Goal: Transaction & Acquisition: Book appointment/travel/reservation

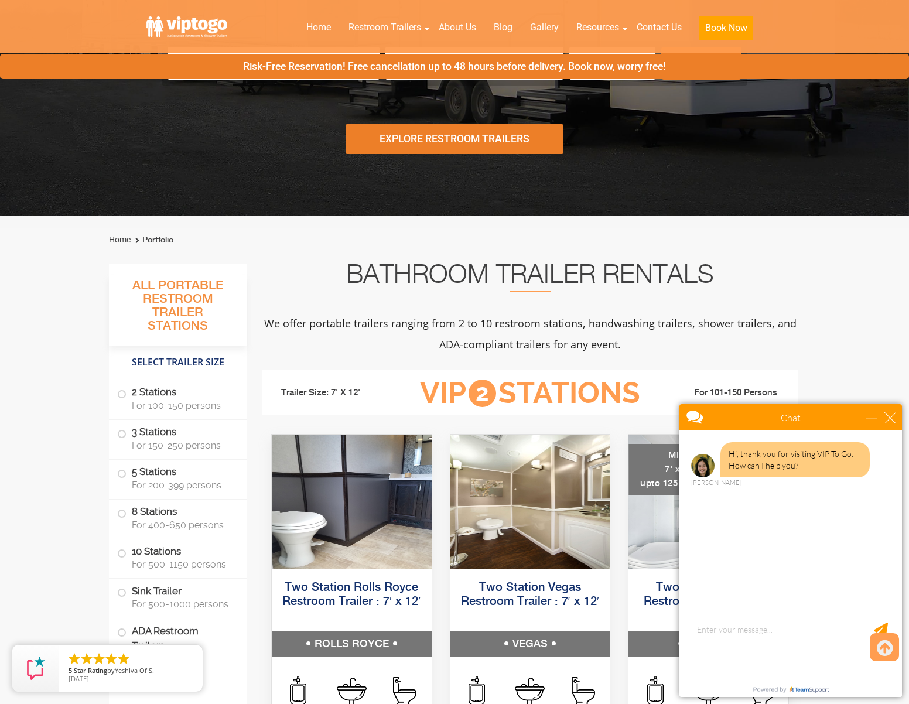
scroll to position [213, 0]
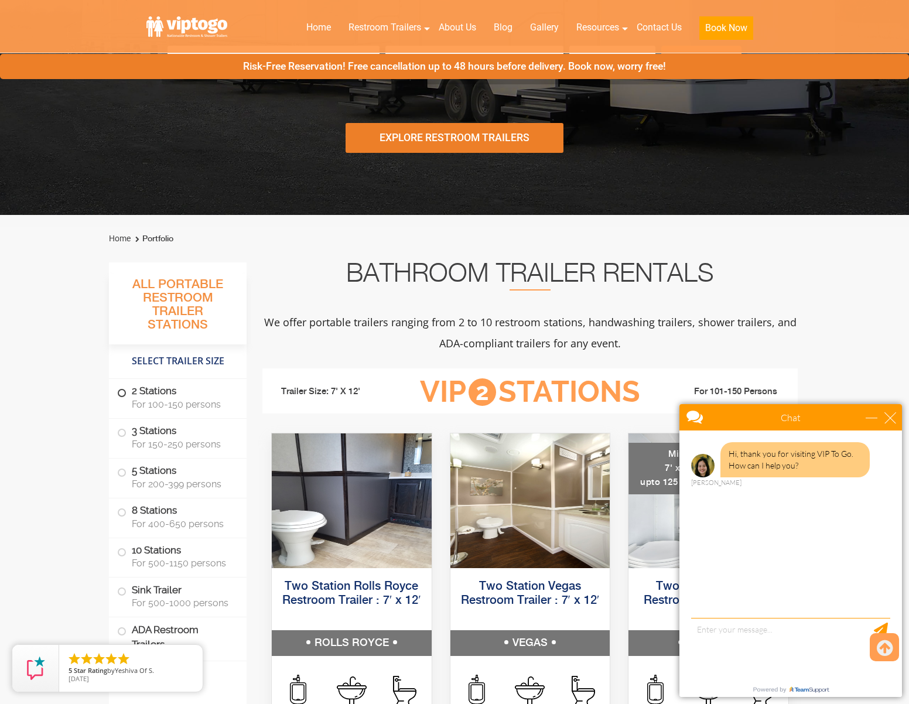
click at [129, 390] on label "2 Stations For 100-150 persons" at bounding box center [177, 397] width 121 height 36
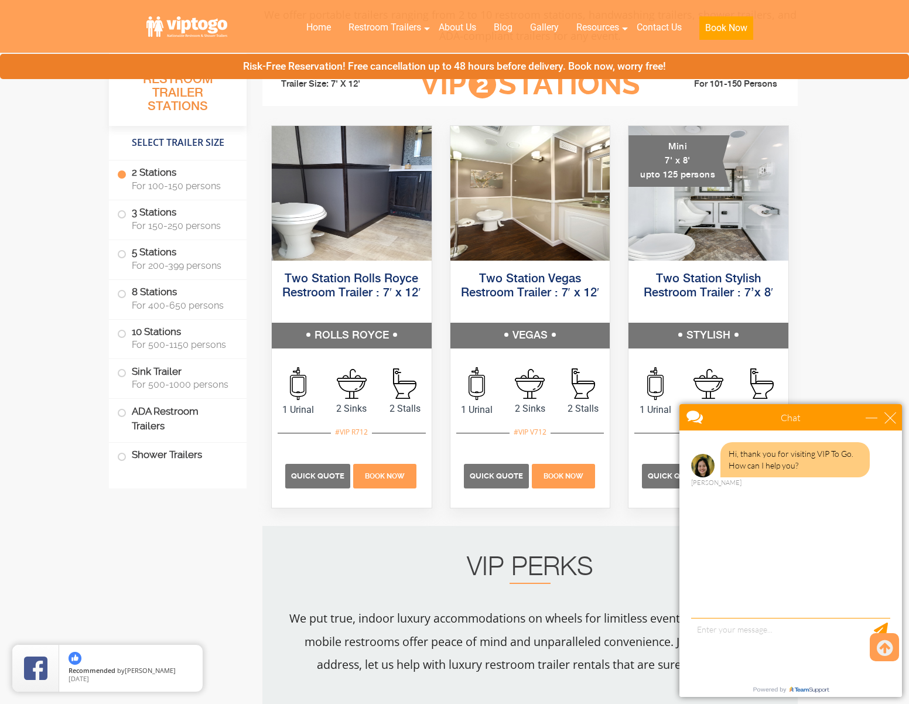
scroll to position [534, 0]
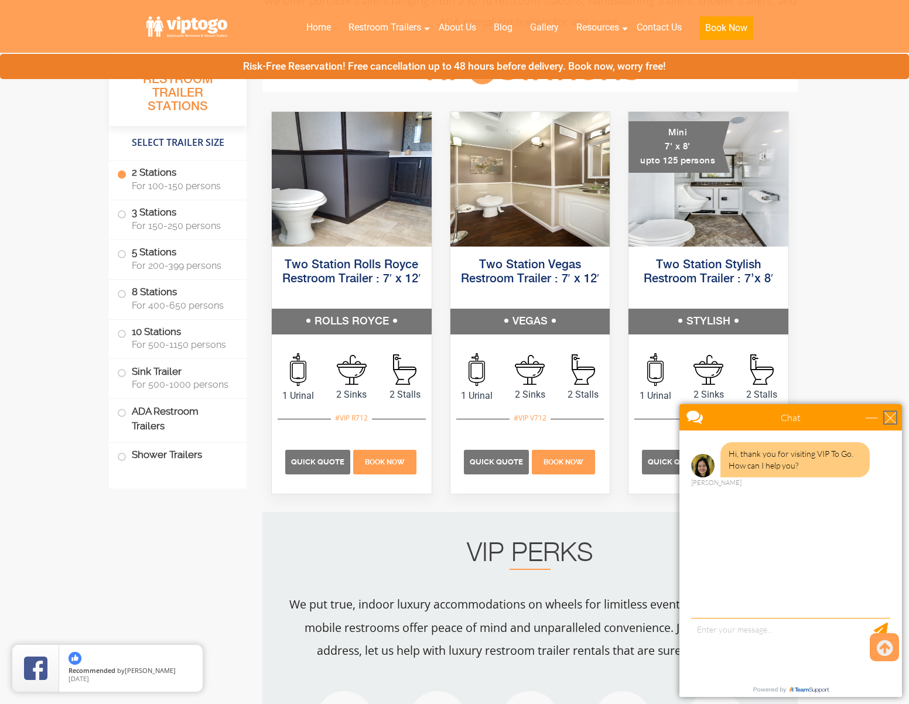
click at [894, 415] on div "close" at bounding box center [890, 418] width 12 height 12
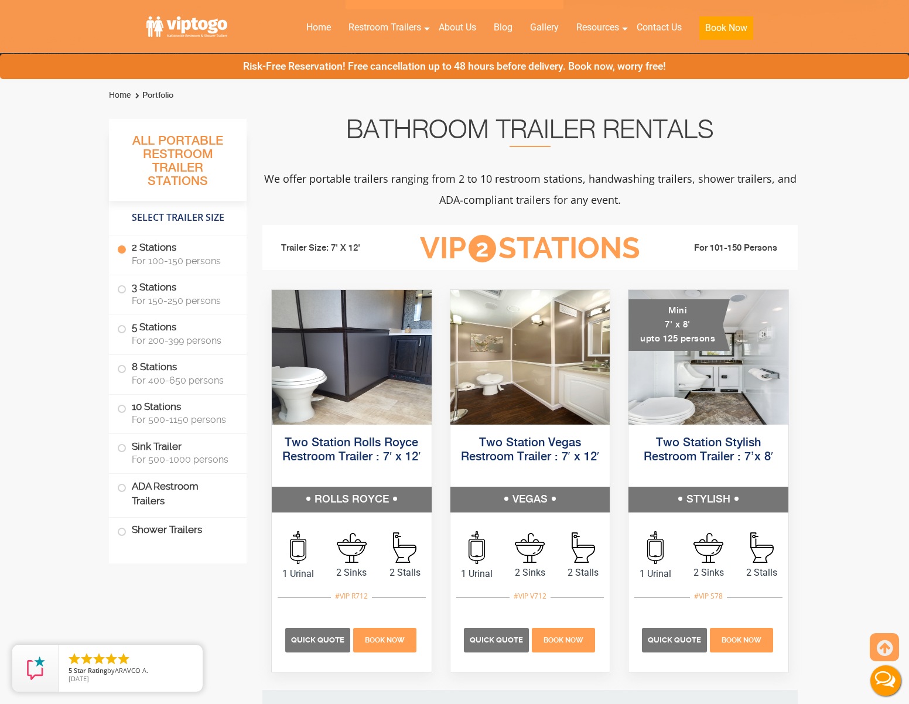
scroll to position [355, 0]
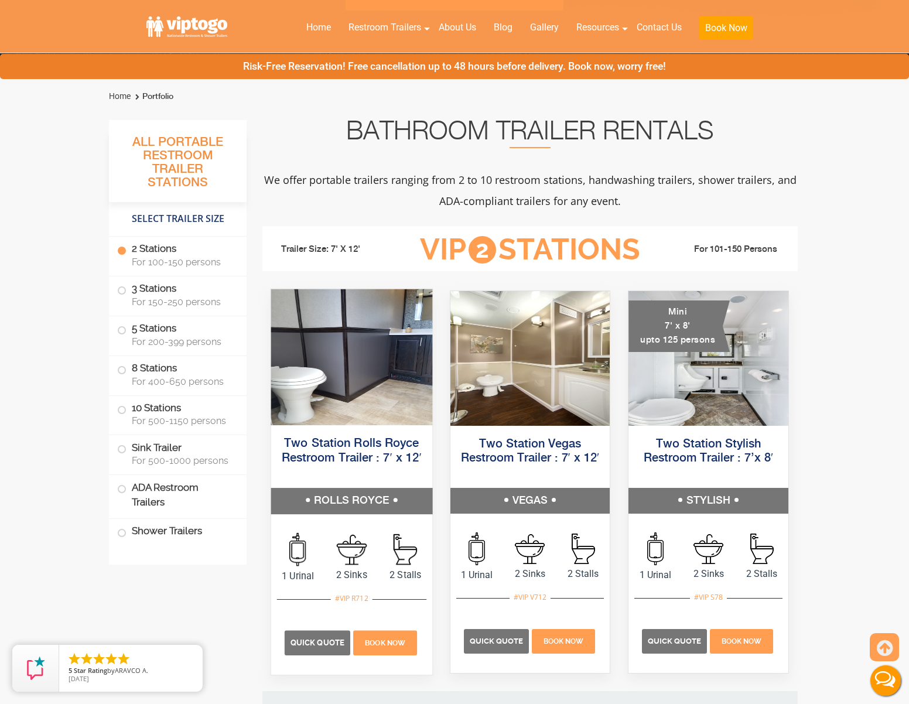
click at [335, 371] on img at bounding box center [351, 357] width 161 height 136
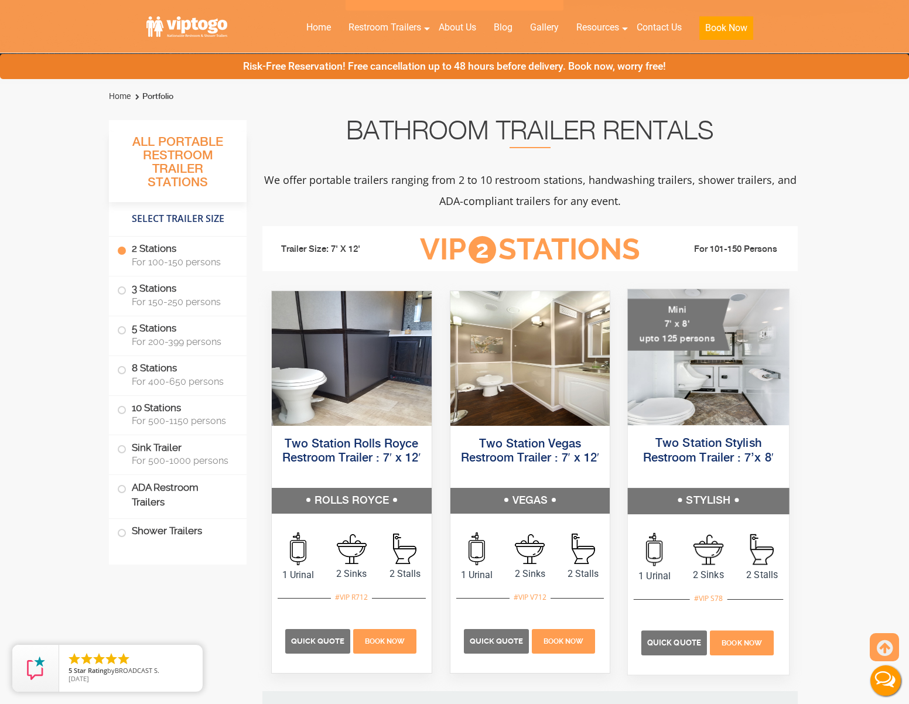
click at [676, 390] on img at bounding box center [708, 357] width 161 height 136
click at [700, 357] on img at bounding box center [708, 357] width 161 height 136
click at [707, 373] on img at bounding box center [708, 357] width 161 height 136
click at [666, 644] on span "Quick Quote" at bounding box center [674, 642] width 54 height 9
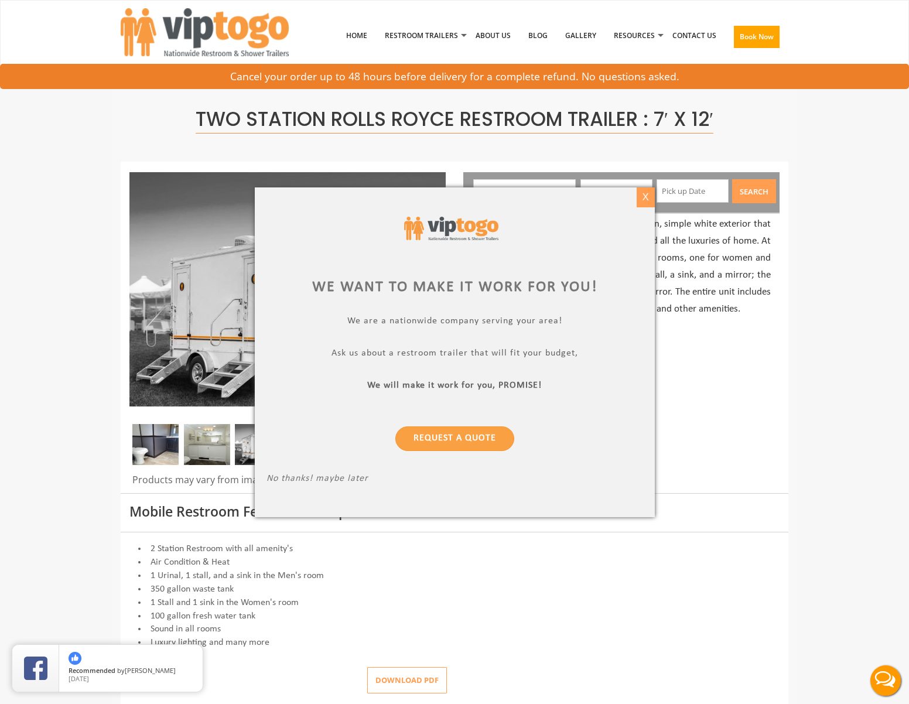
click at [648, 196] on div "X" at bounding box center [645, 197] width 18 height 20
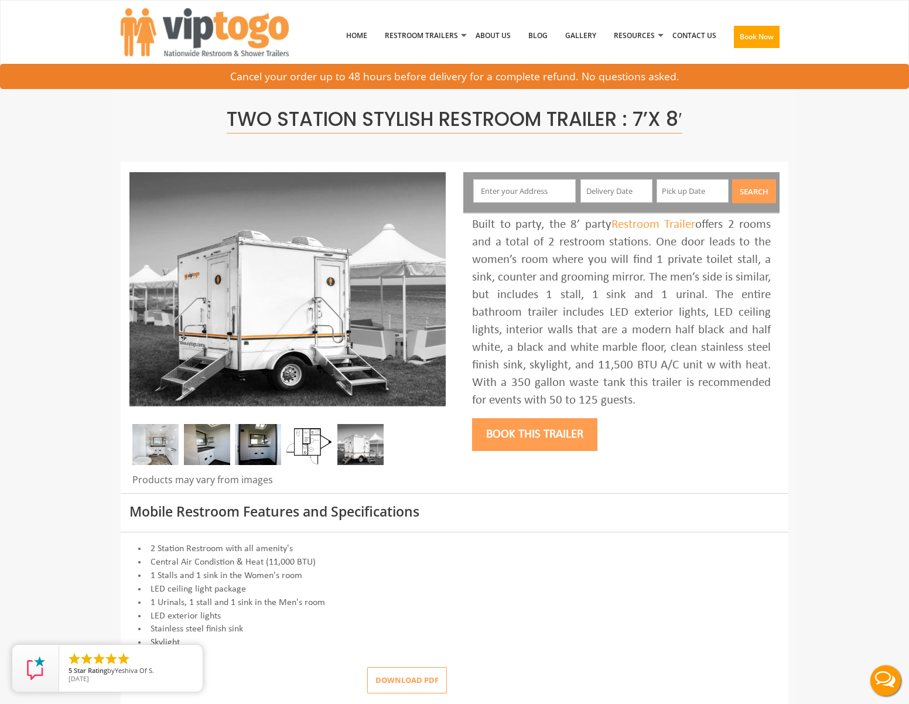
click at [356, 452] on img at bounding box center [360, 444] width 46 height 41
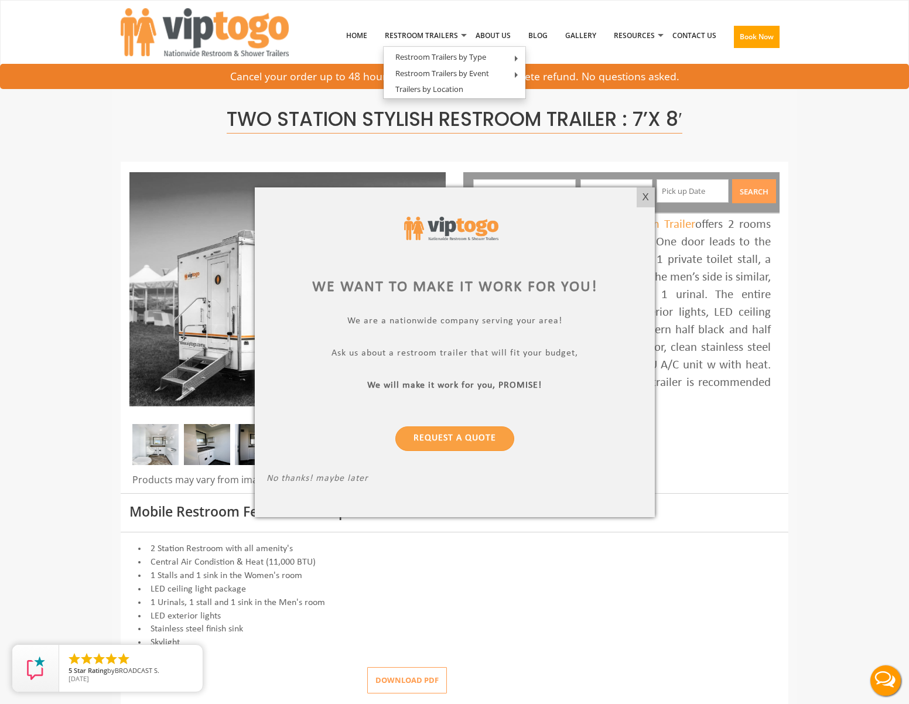
click at [656, 625] on div at bounding box center [454, 352] width 909 height 704
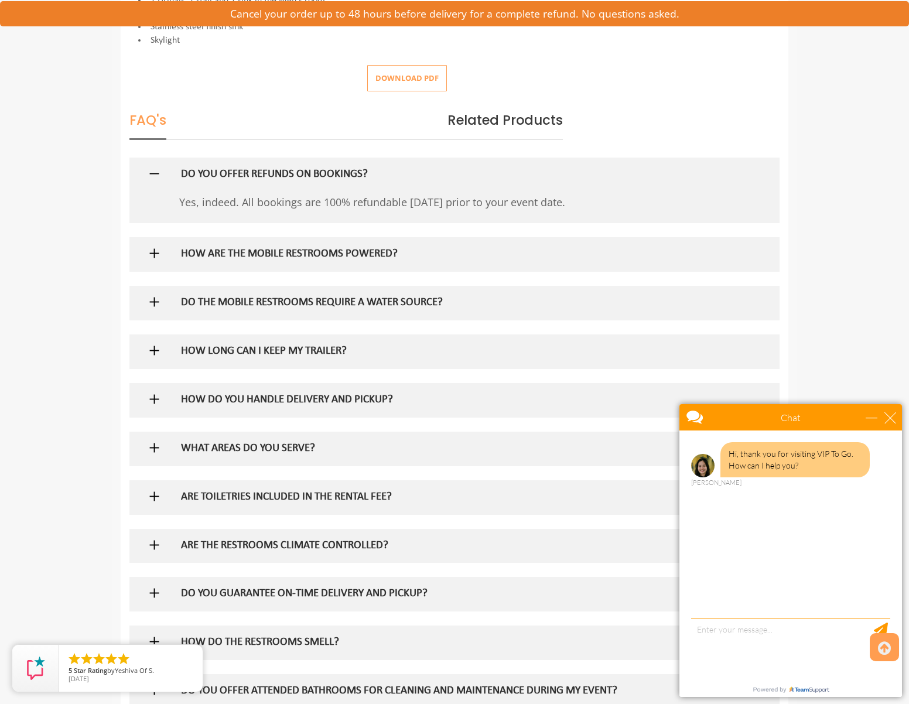
scroll to position [602, 0]
click at [446, 301] on div "DO THE MOBILE RESTROOMS REQUIRE A WATER SOURCE?" at bounding box center [435, 302] width 527 height 34
click at [153, 295] on img at bounding box center [154, 301] width 15 height 15
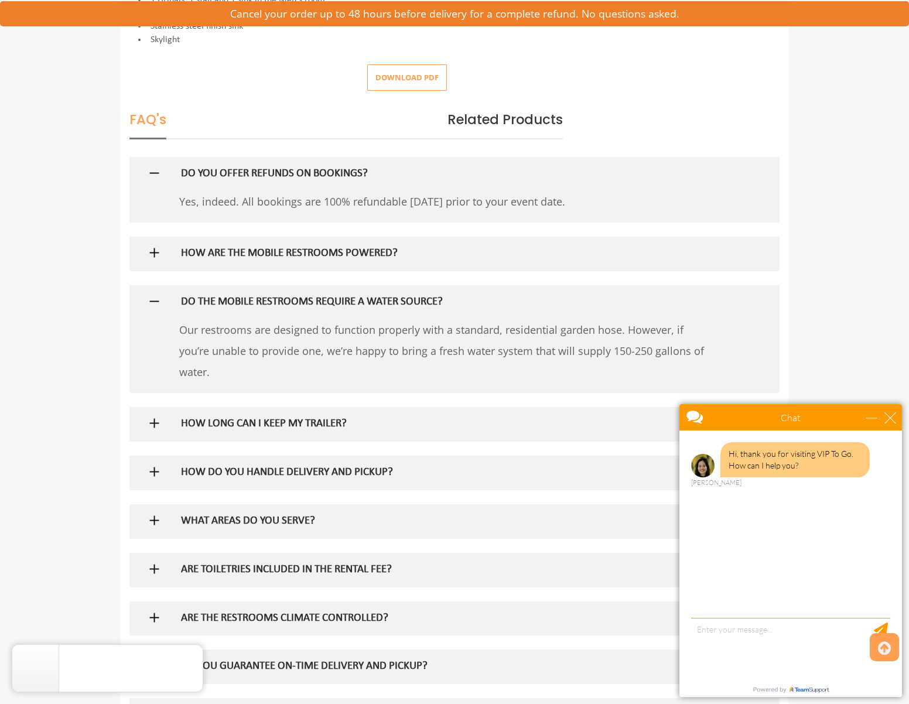
click at [152, 295] on img at bounding box center [154, 301] width 15 height 15
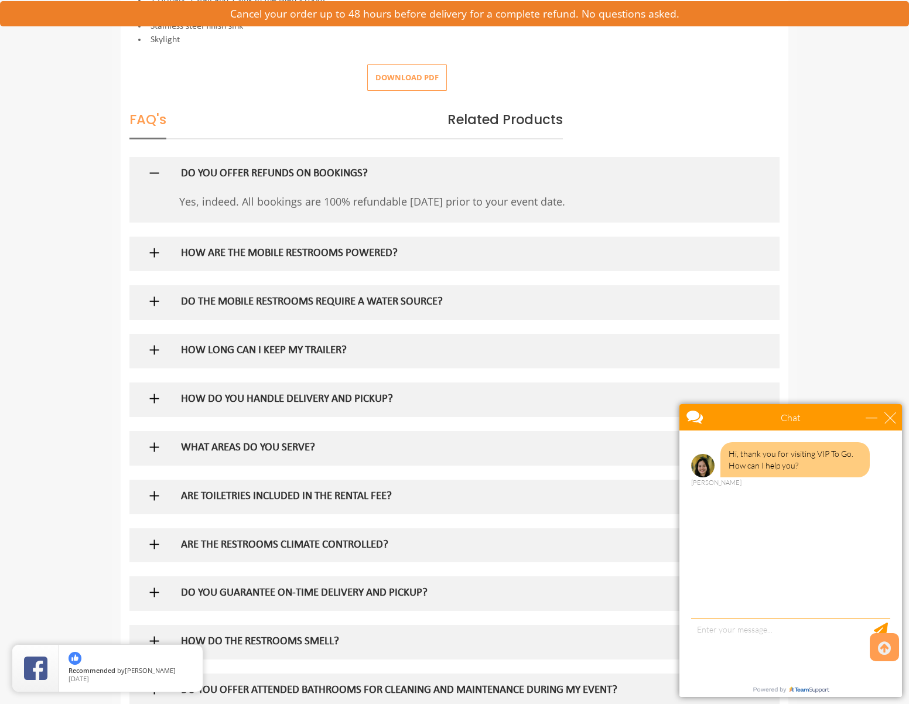
click at [150, 342] on img at bounding box center [154, 349] width 15 height 15
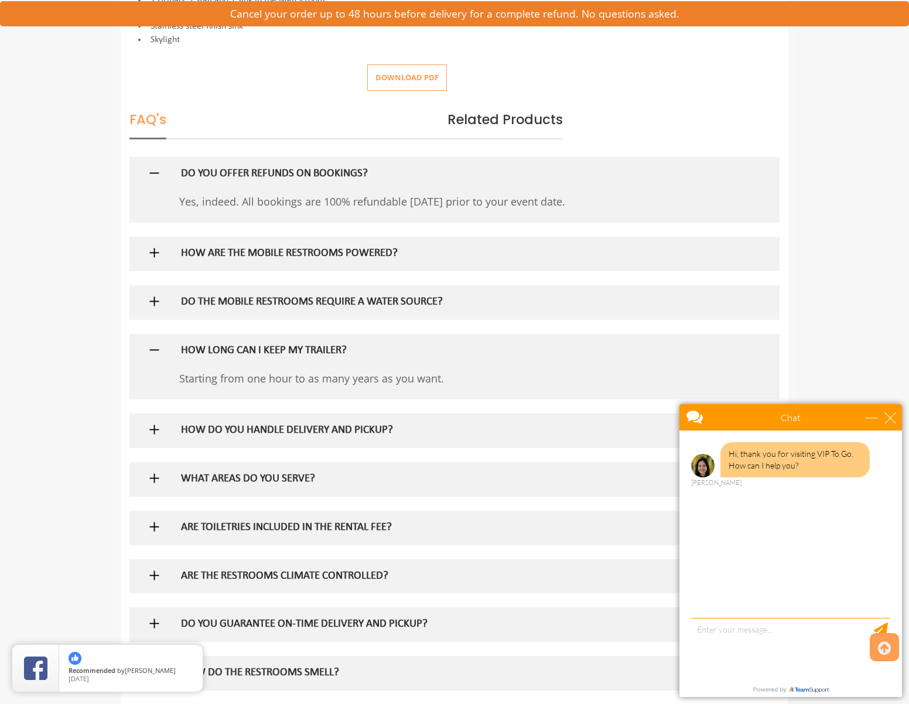
drag, startPoint x: 146, startPoint y: 342, endPoint x: 174, endPoint y: 346, distance: 28.3
click at [146, 342] on div at bounding box center [454, 351] width 632 height 34
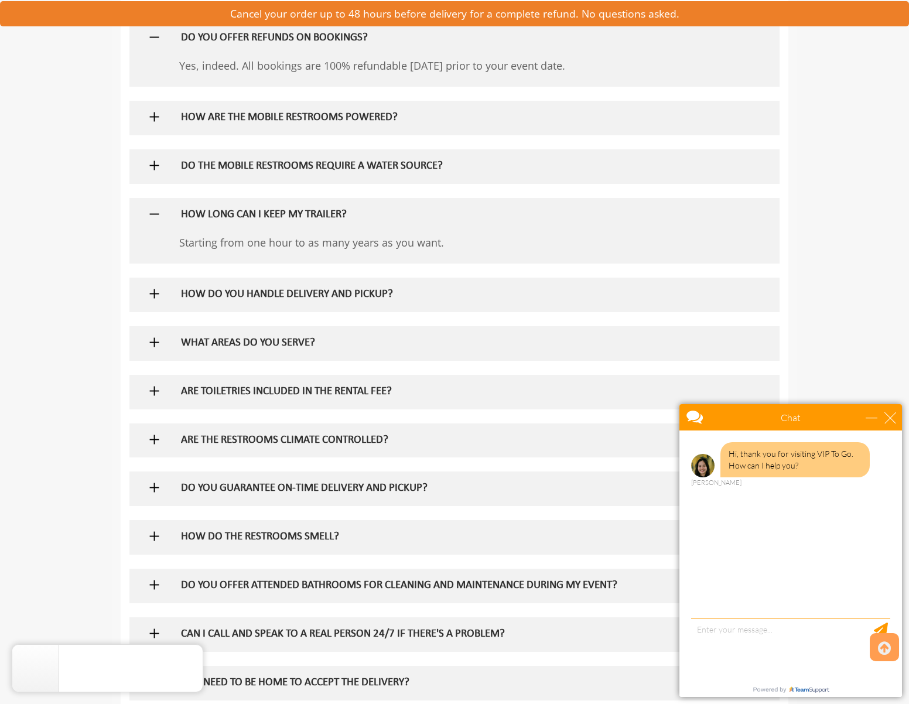
scroll to position [739, 0]
click at [154, 382] on img at bounding box center [154, 389] width 15 height 15
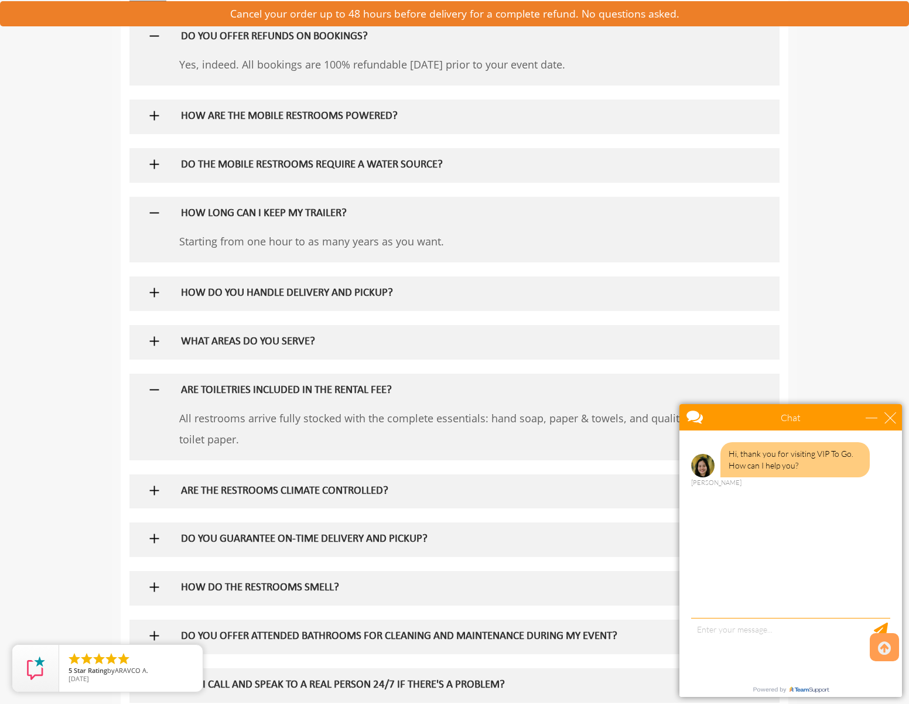
click at [150, 382] on img at bounding box center [154, 389] width 15 height 15
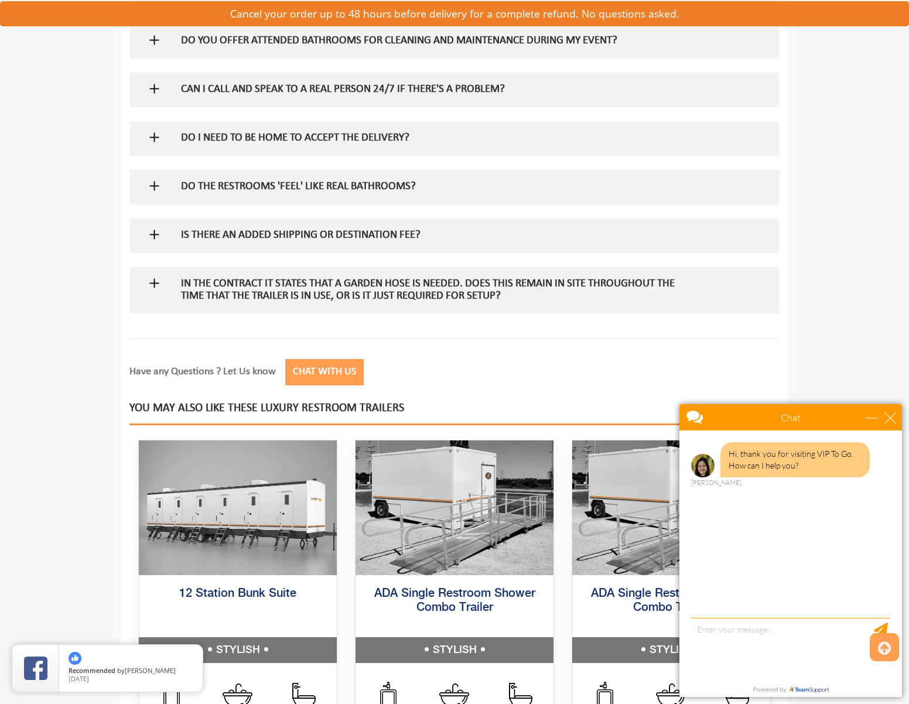
scroll to position [1285, 0]
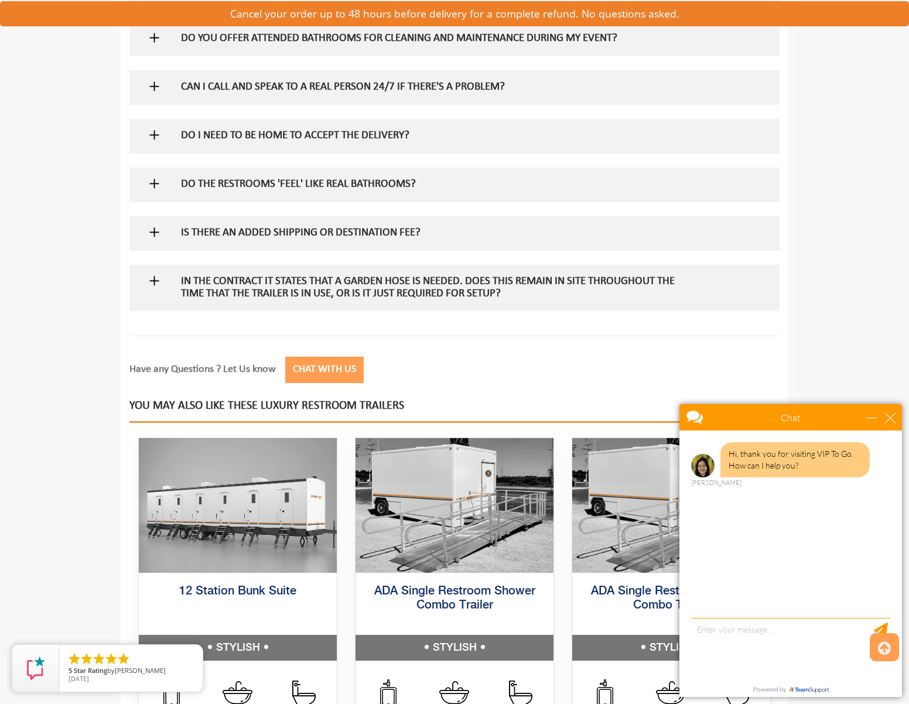
click at [156, 273] on img at bounding box center [154, 280] width 15 height 15
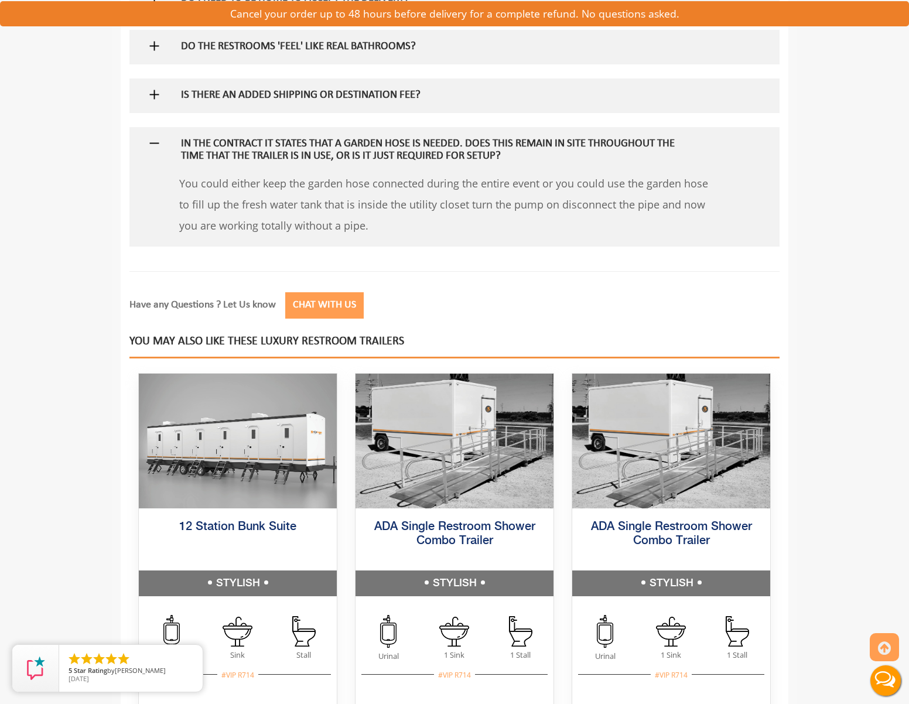
scroll to position [0, 0]
